Goal: Task Accomplishment & Management: Complete application form

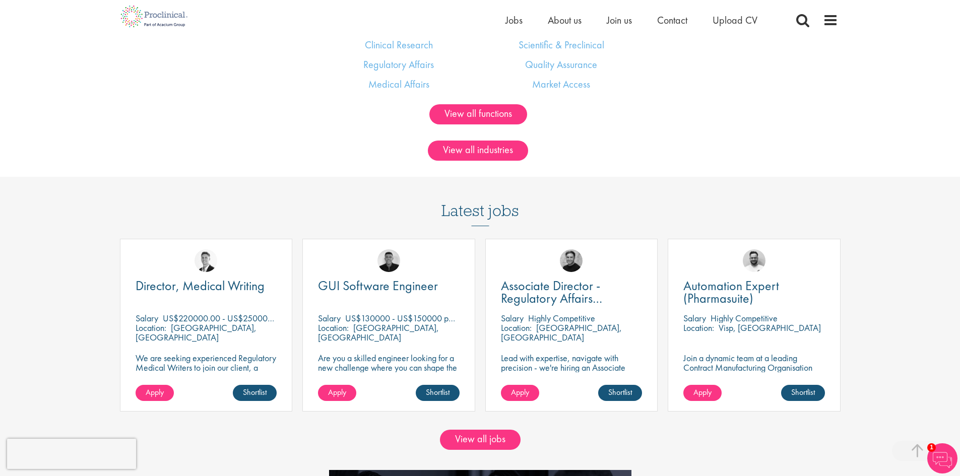
scroll to position [806, 0]
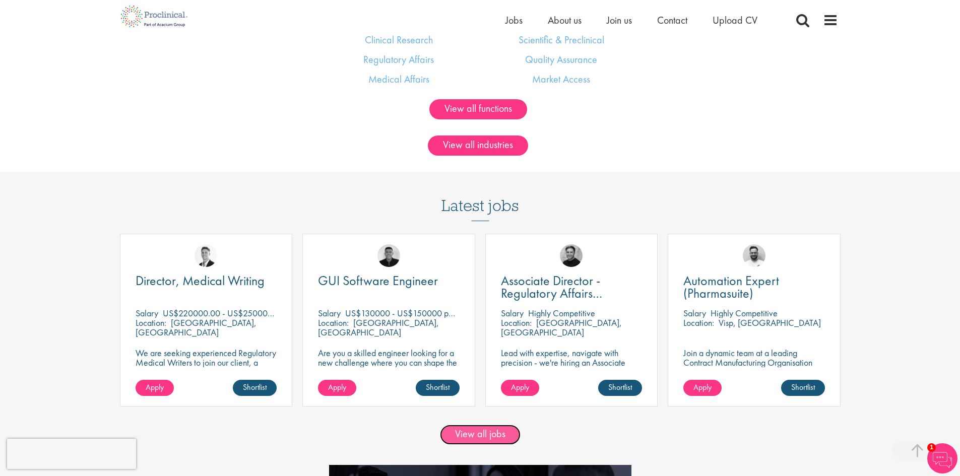
click at [452, 428] on link "View all jobs" at bounding box center [480, 435] width 81 height 20
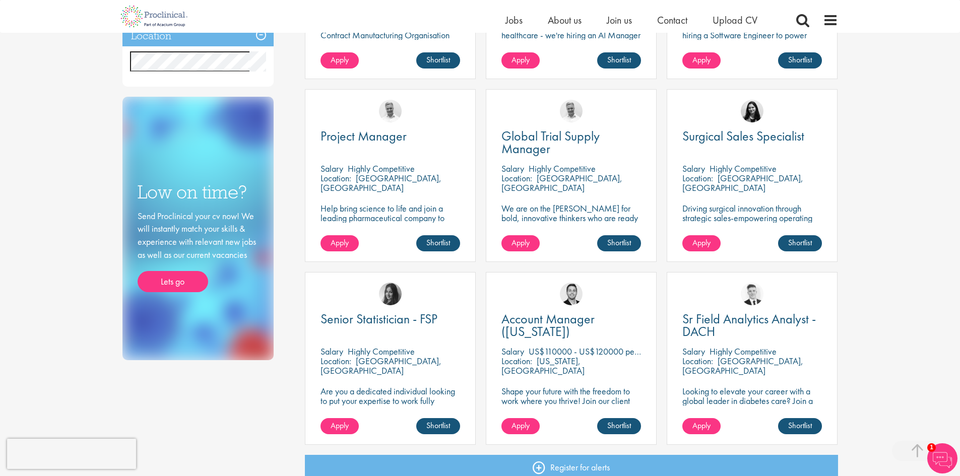
scroll to position [252, 0]
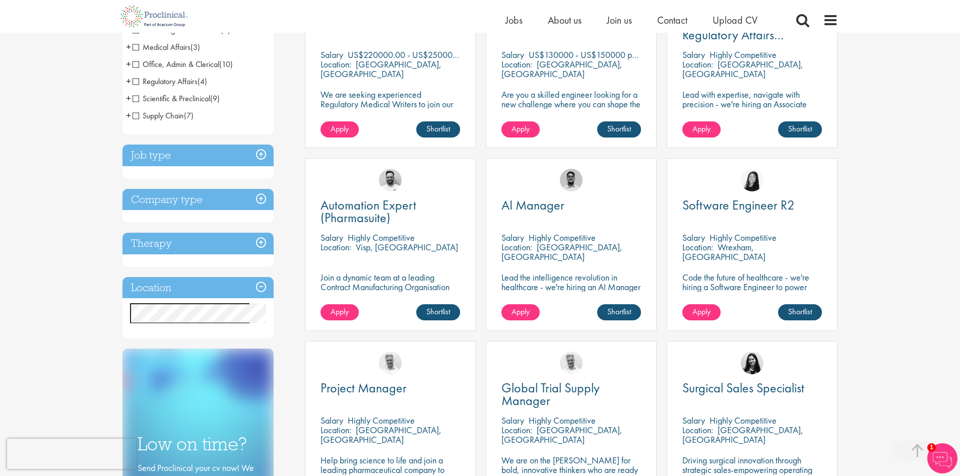
click at [234, 161] on h3 "Job type" at bounding box center [197, 156] width 151 height 22
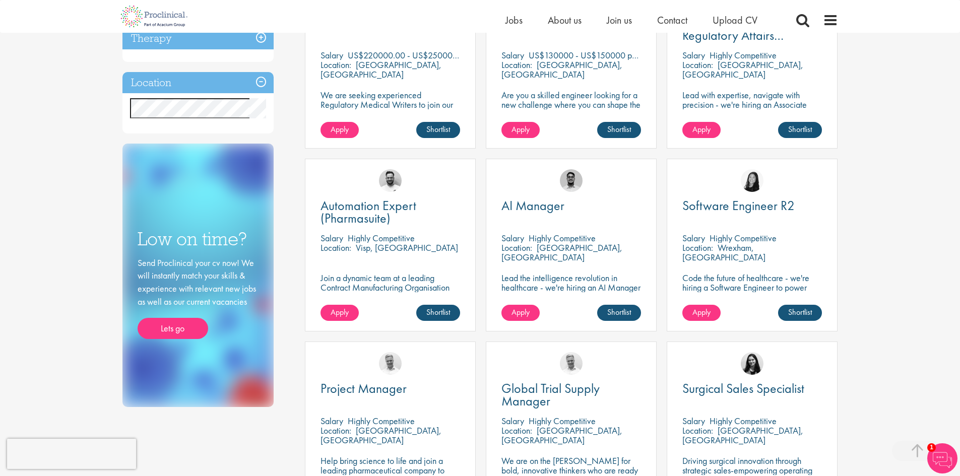
scroll to position [50, 0]
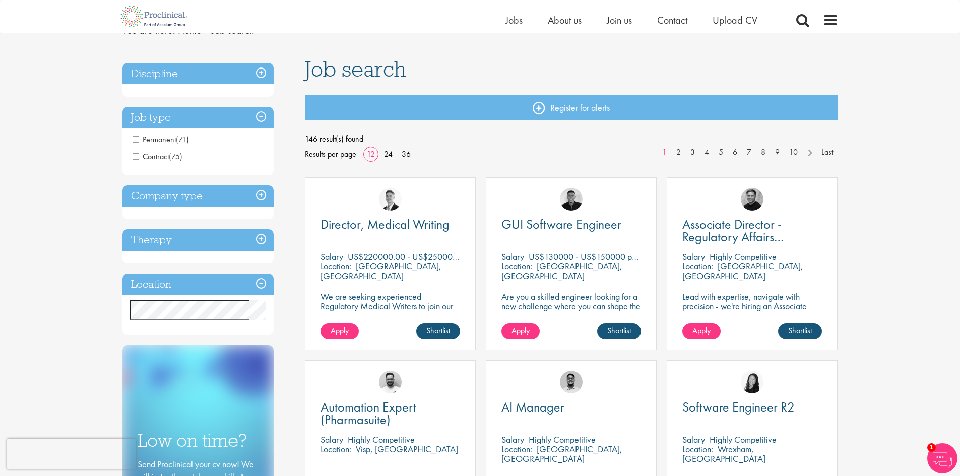
click at [159, 153] on span "Contract" at bounding box center [151, 156] width 36 height 11
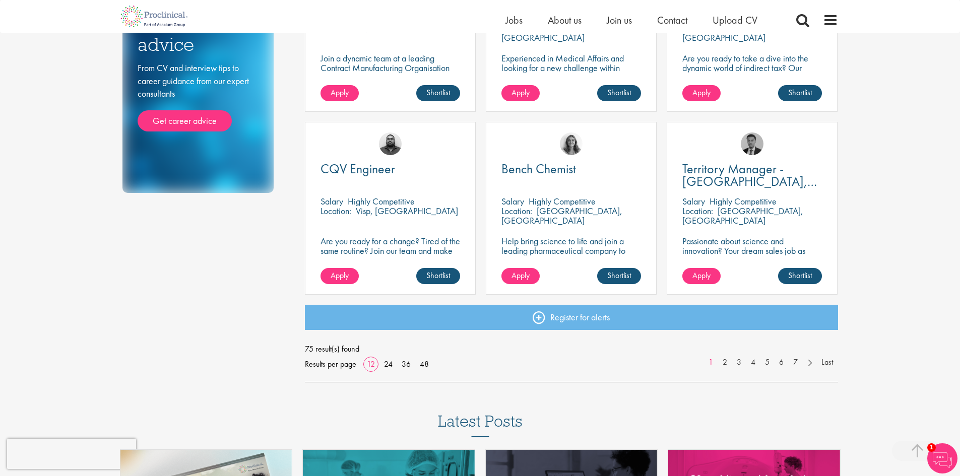
scroll to position [655, 0]
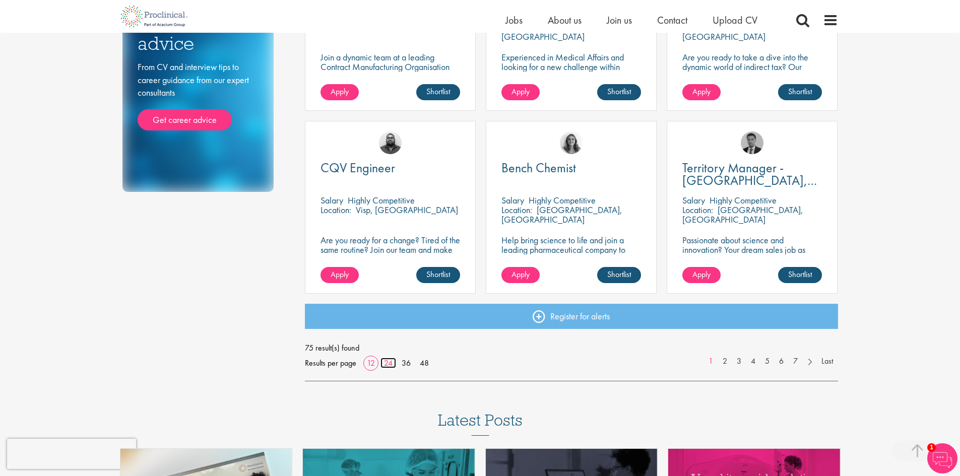
click at [383, 362] on link "24" at bounding box center [388, 363] width 16 height 11
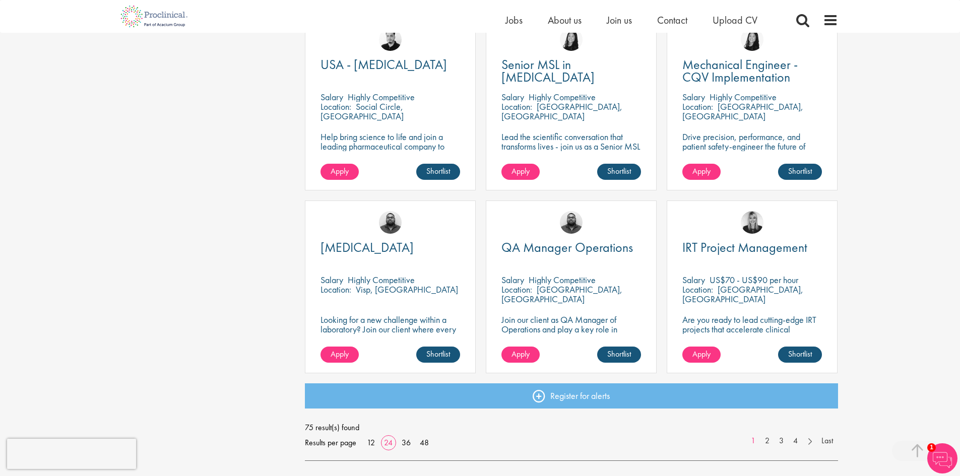
scroll to position [1310, 0]
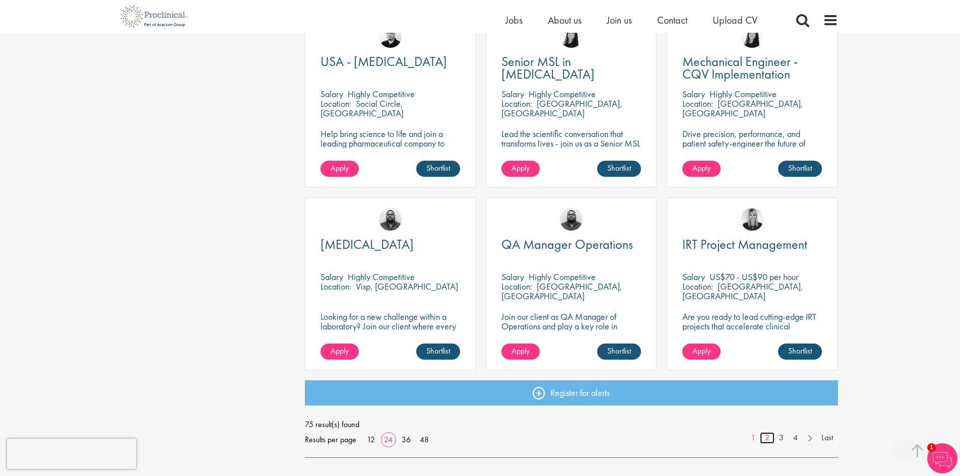
click at [765, 440] on link "2" at bounding box center [767, 438] width 15 height 12
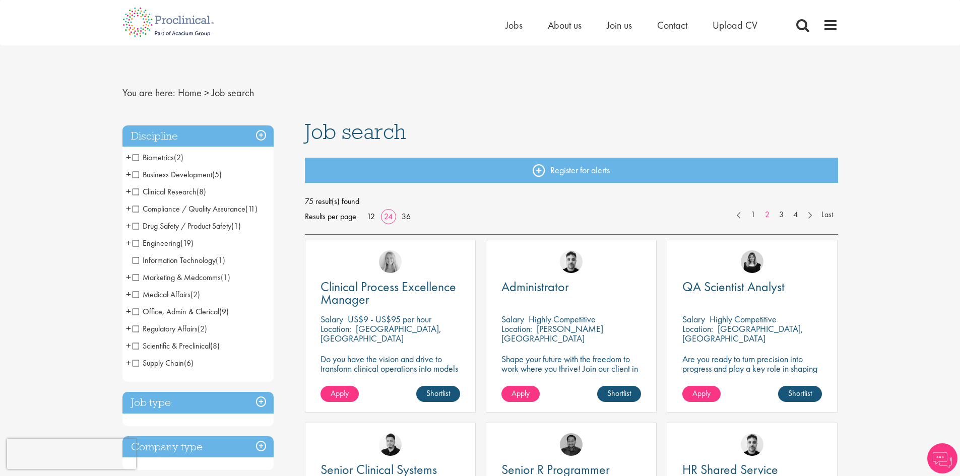
click at [734, 43] on nav "Home Jobs About us Join us Contact Upload CV" at bounding box center [480, 22] width 960 height 45
click at [731, 27] on span "Upload CV" at bounding box center [734, 25] width 45 height 13
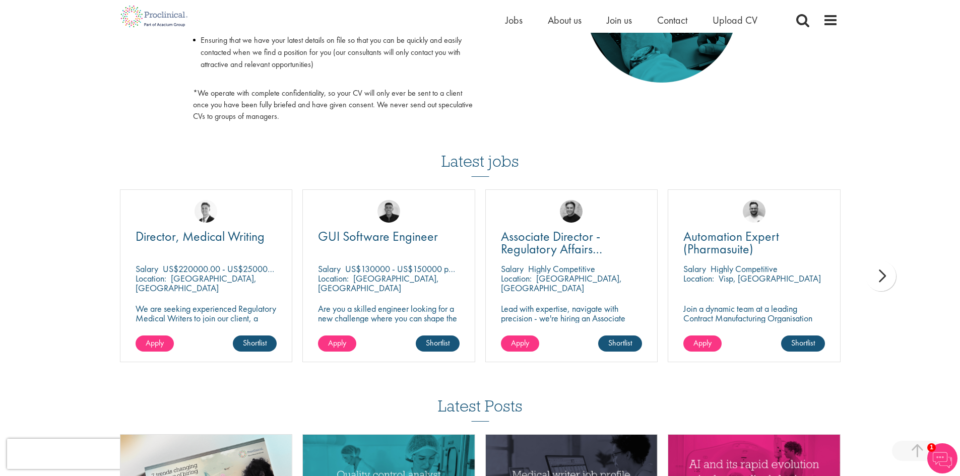
scroll to position [655, 0]
